Goal: Task Accomplishment & Management: Use online tool/utility

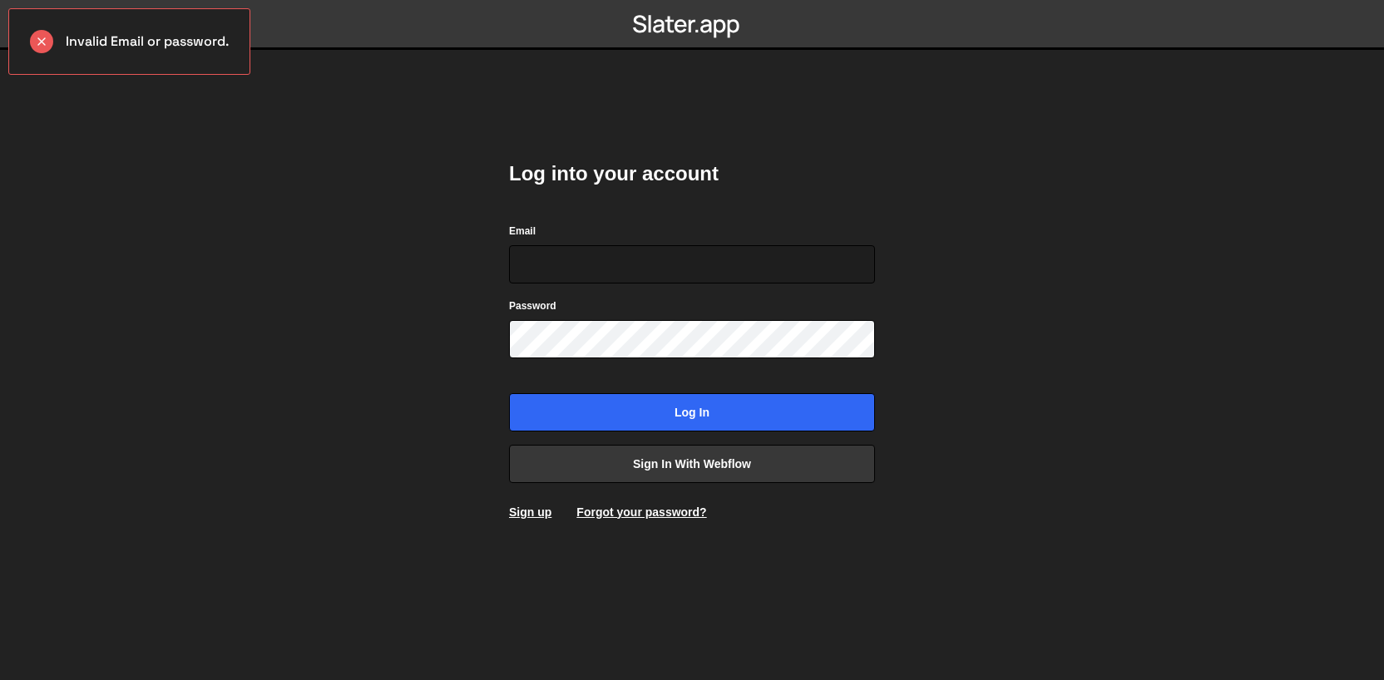
click at [451, 316] on body "Invalid Email or password. Log into your account Email Password Log in Sign in …" at bounding box center [692, 340] width 1384 height 680
click at [555, 270] on input "Email" at bounding box center [692, 264] width 366 height 38
click at [553, 272] on input "Email" at bounding box center [692, 264] width 366 height 38
click at [674, 265] on input "Email" at bounding box center [692, 264] width 366 height 38
type input "[EMAIL_ADDRESS][DOMAIN_NAME]"
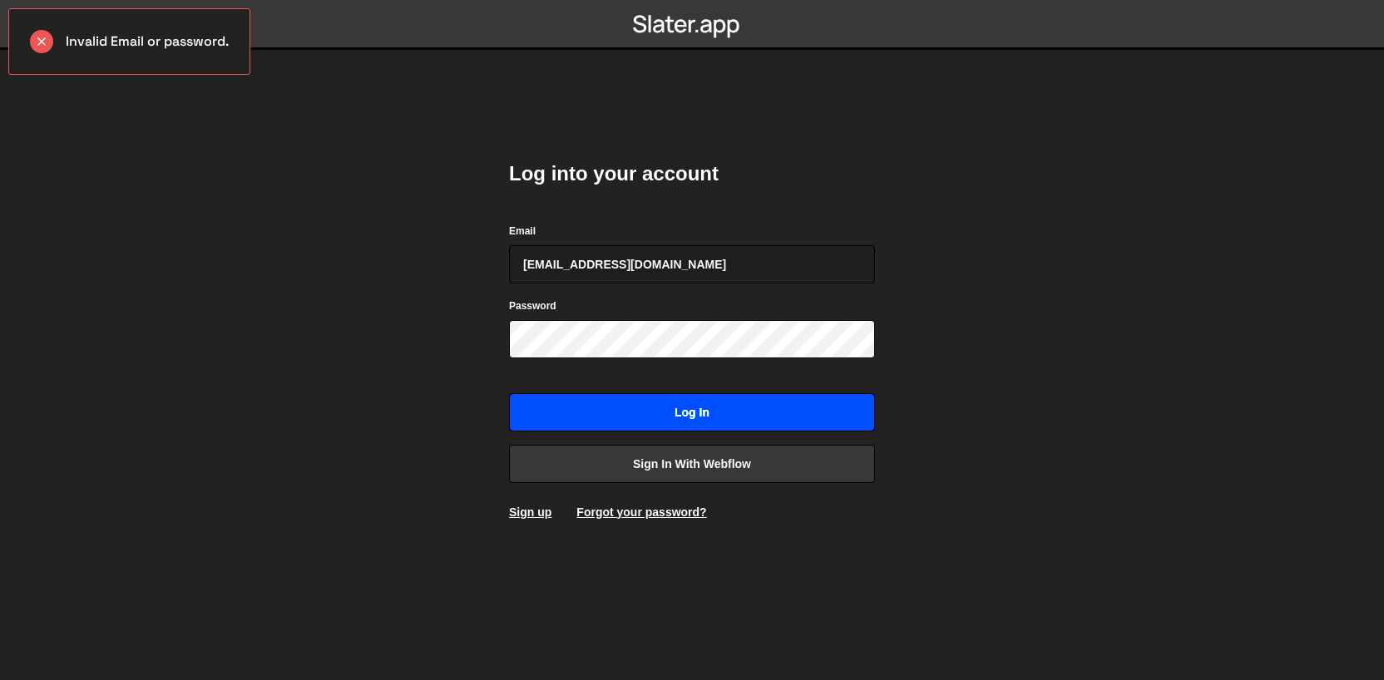
click at [671, 399] on input "Log in" at bounding box center [692, 412] width 366 height 38
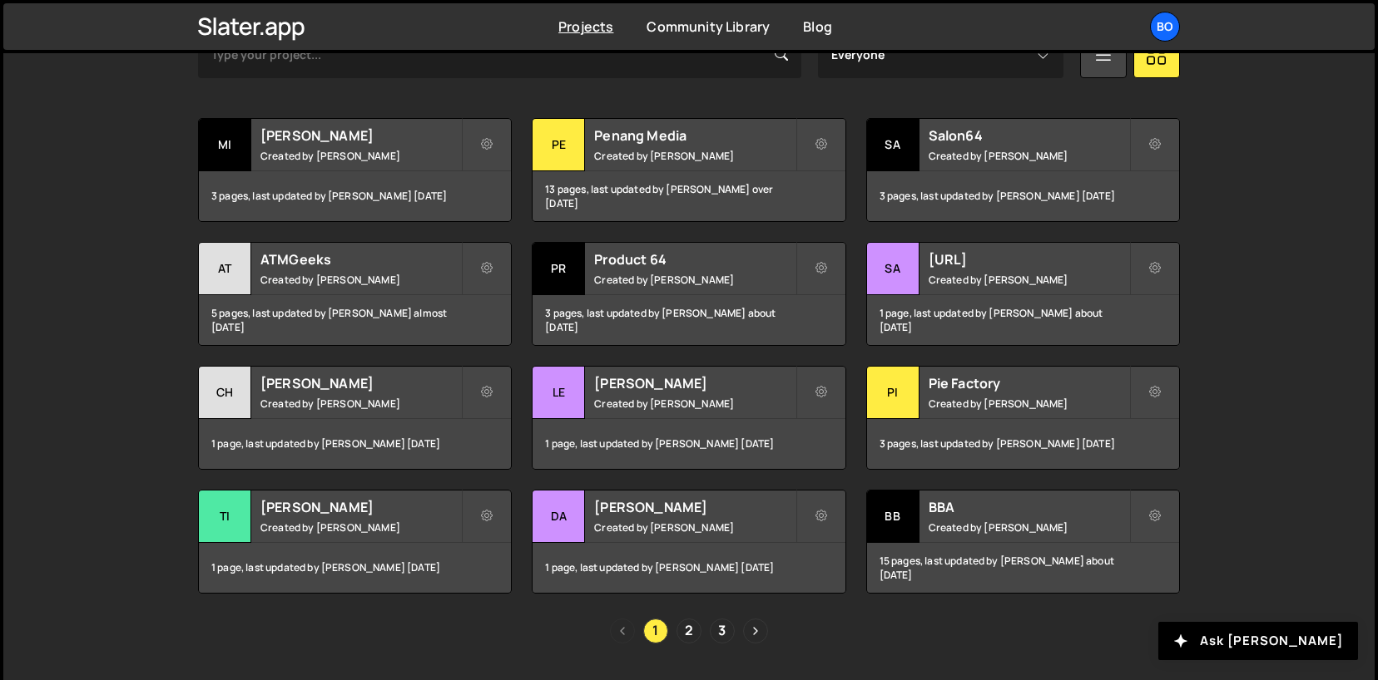
scroll to position [553, 0]
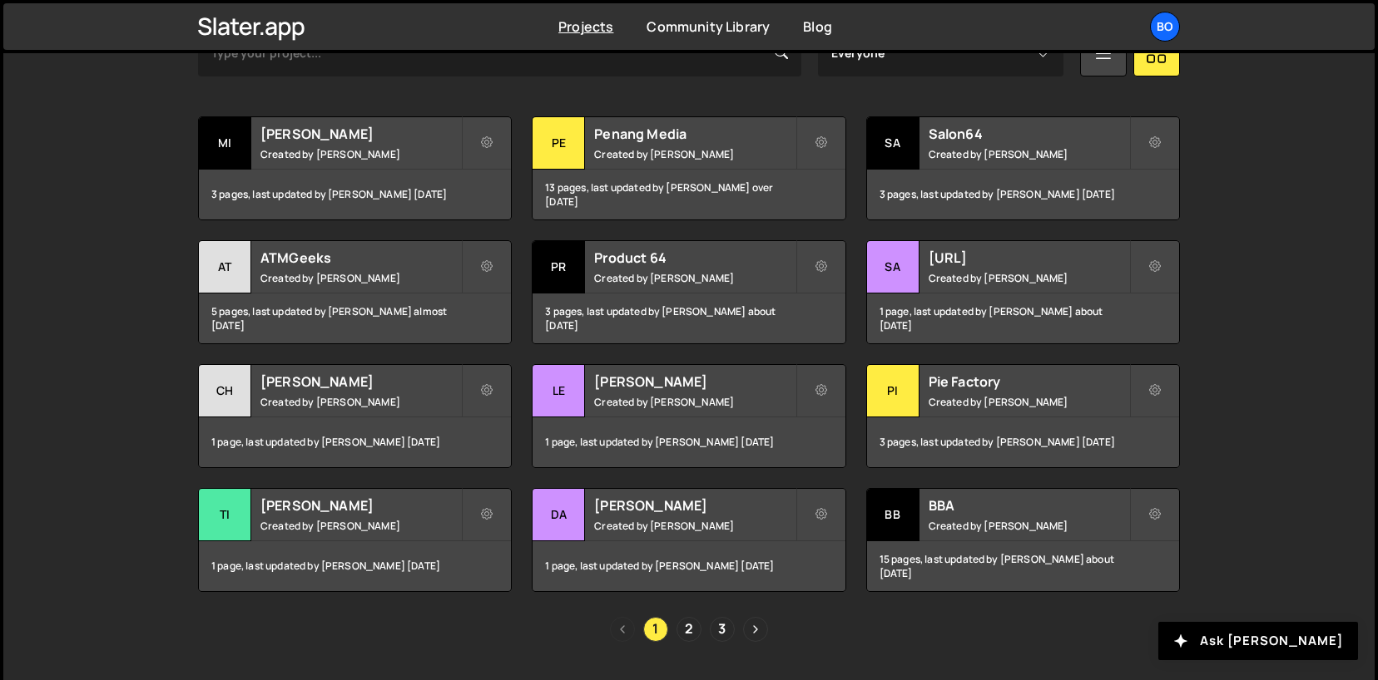
drag, startPoint x: 133, startPoint y: 498, endPoint x: 133, endPoint y: 466, distance: 32.4
click at [133, 465] on div "Slater is designed for desktop use. Please use a larger screen to access the fu…" at bounding box center [688, 324] width 1371 height 795
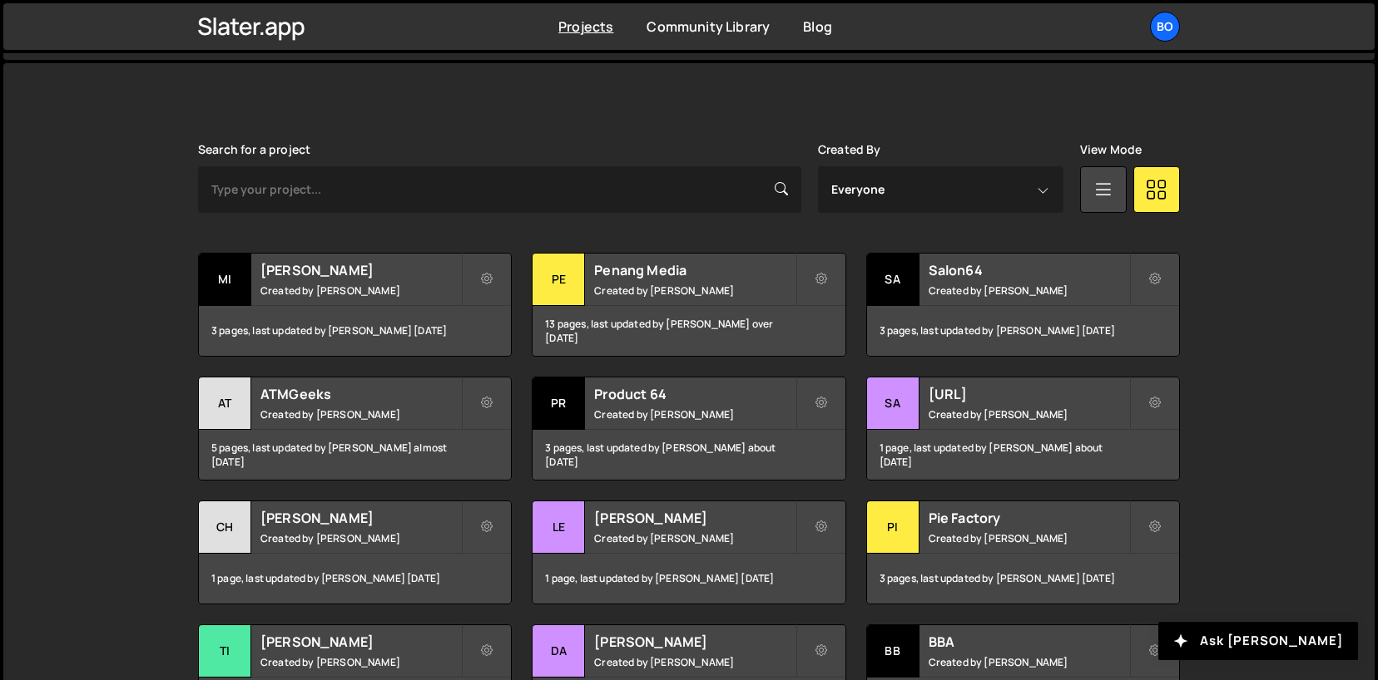
scroll to position [327, 0]
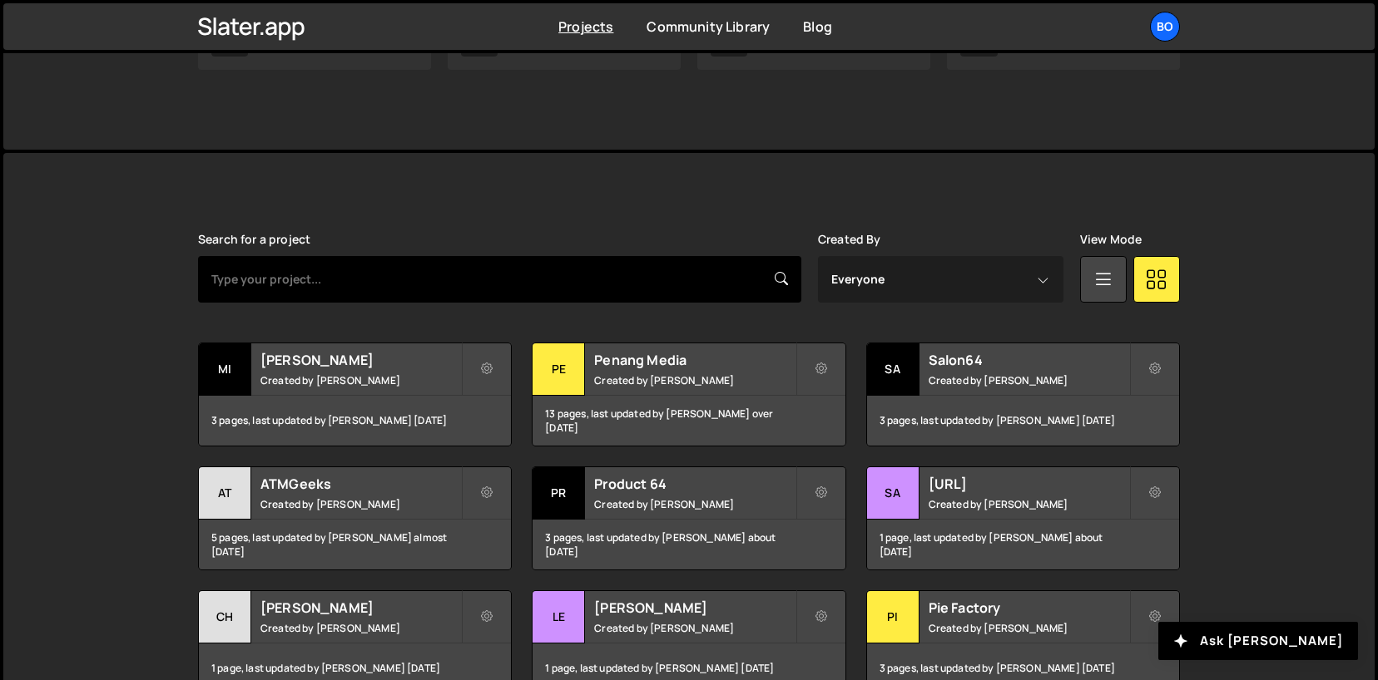
click at [339, 289] on input "text" at bounding box center [499, 279] width 603 height 47
type input "fuel"
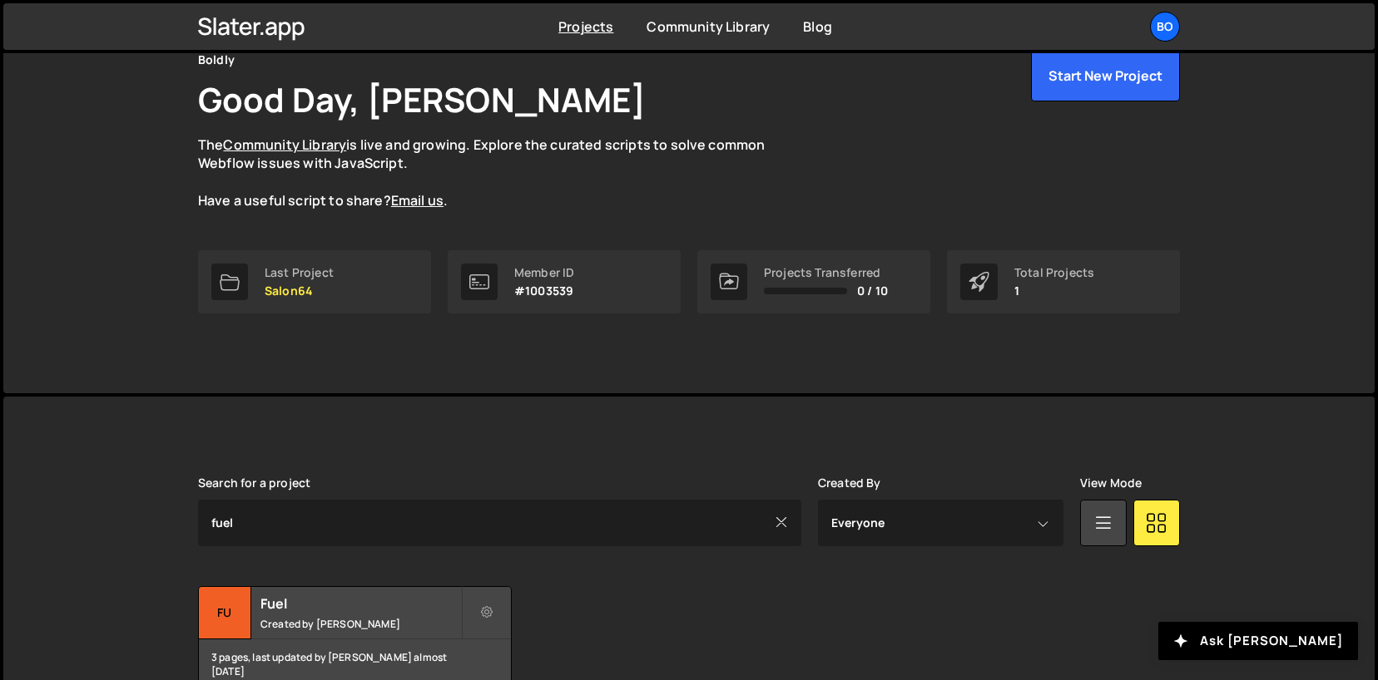
scroll to position [176, 0]
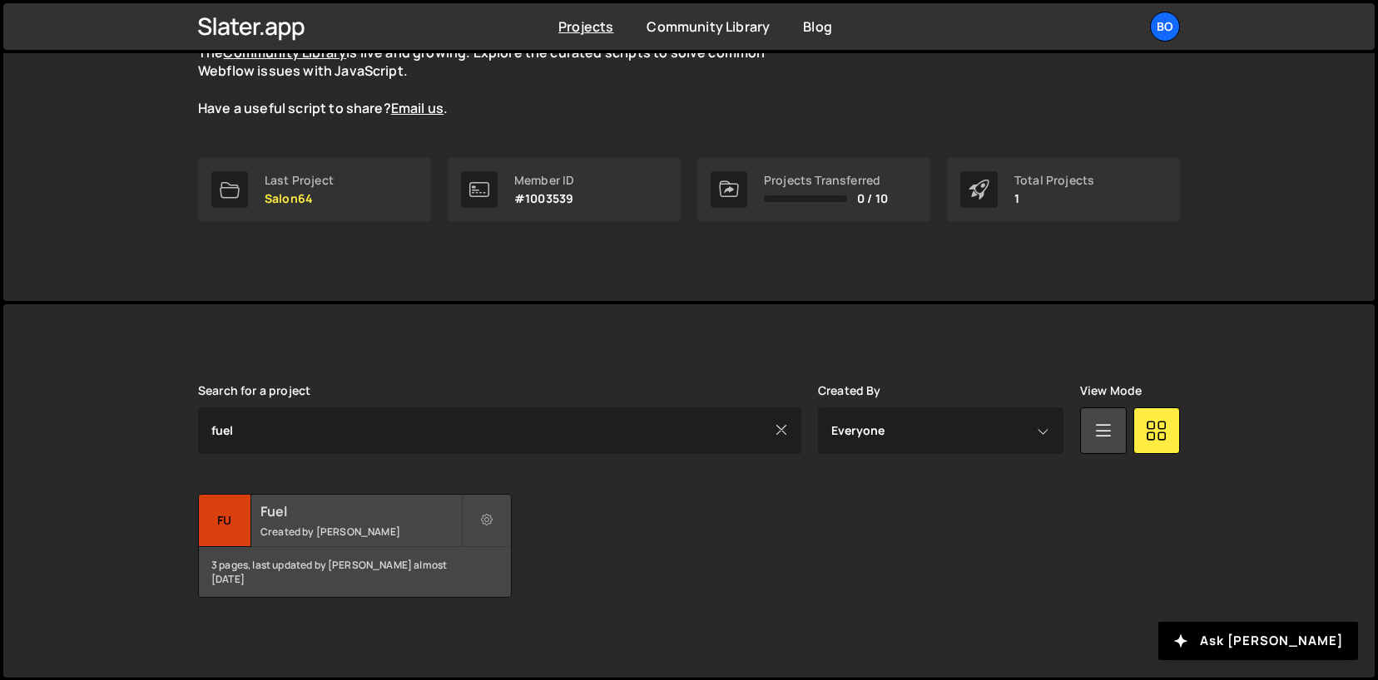
click at [313, 509] on h2 "Fuel" at bounding box center [360, 511] width 200 height 18
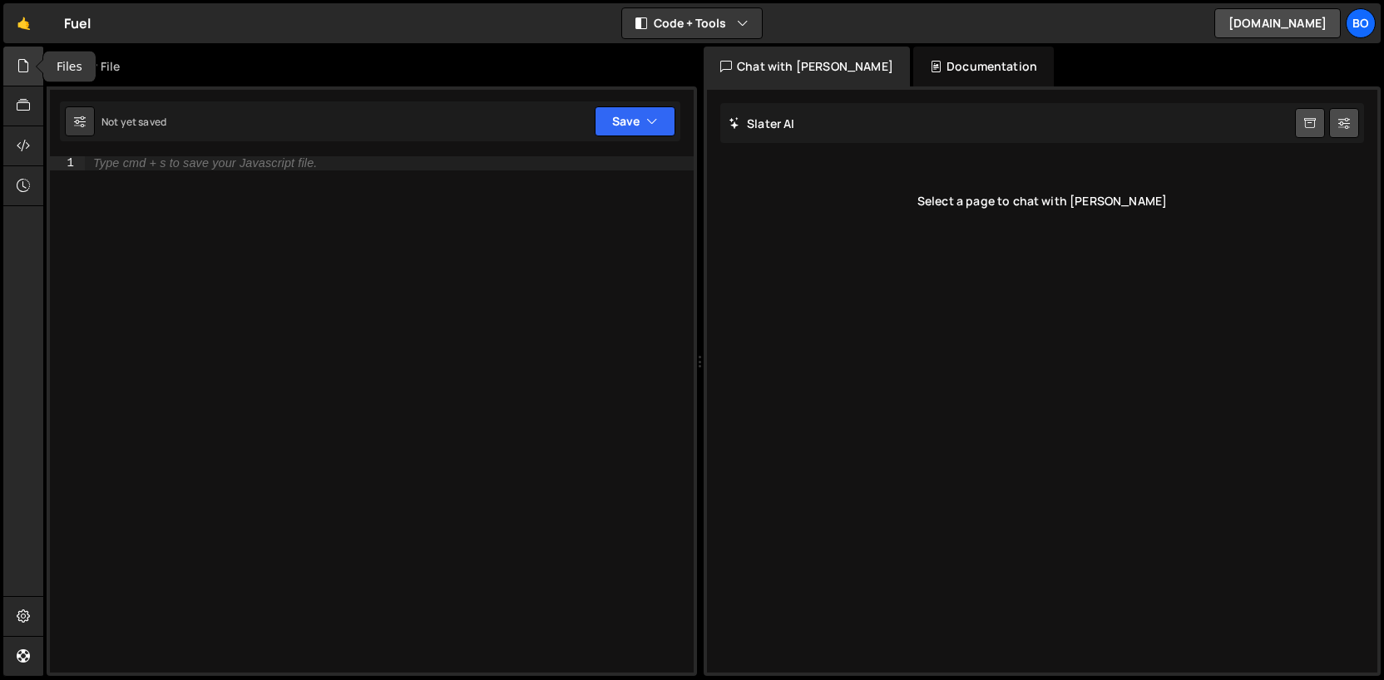
click at [32, 67] on div at bounding box center [23, 67] width 41 height 40
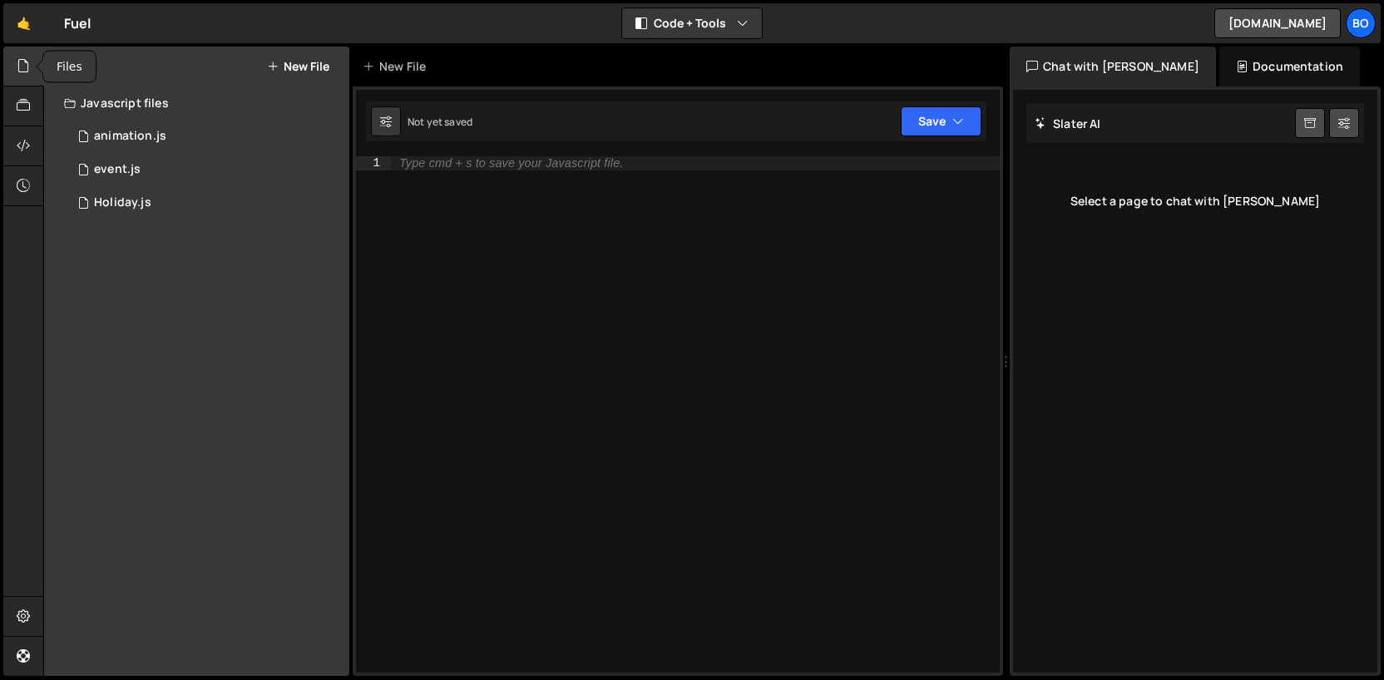
click at [23, 72] on icon at bounding box center [23, 66] width 13 height 18
